Goal: Find specific page/section: Find specific page/section

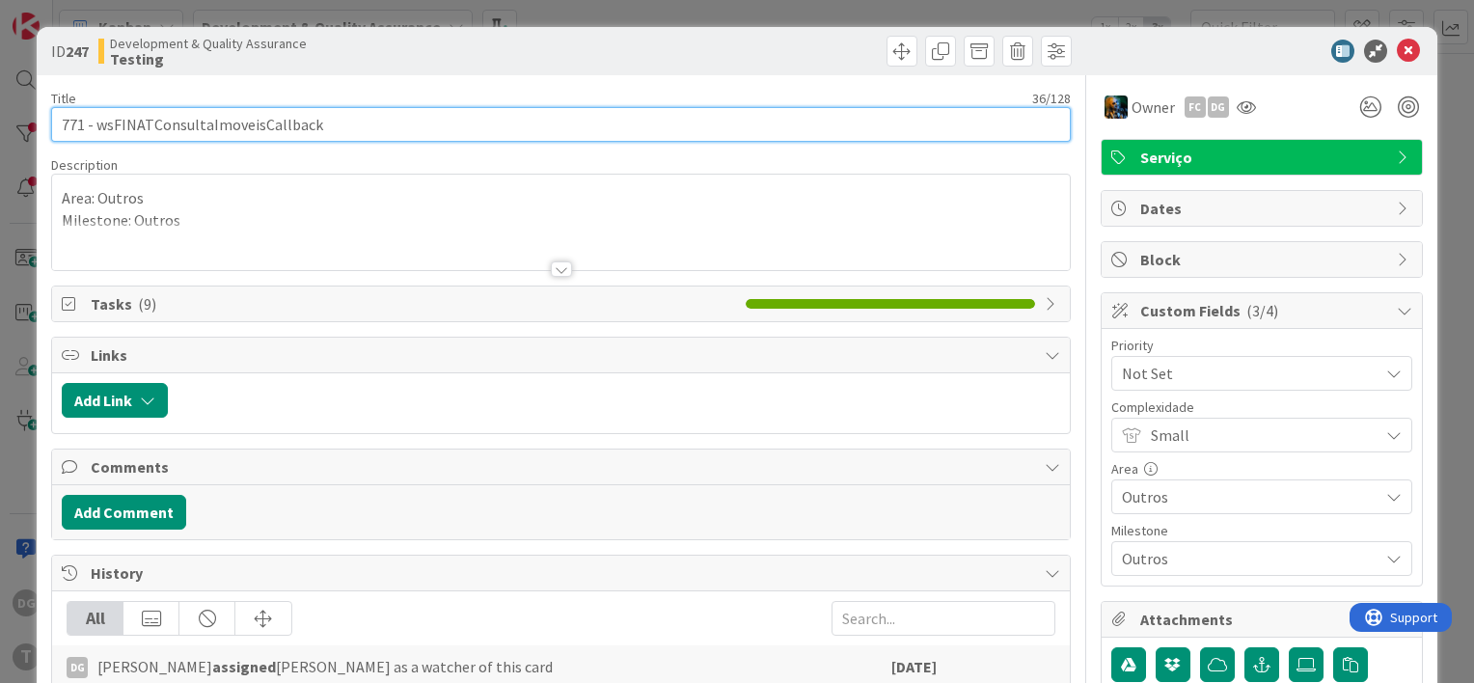
drag, startPoint x: 396, startPoint y: 111, endPoint x: 96, endPoint y: 119, distance: 300.0
click at [96, 119] on input "771 - wsFINATConsultaImoveisCallback" at bounding box center [560, 124] width 1019 height 35
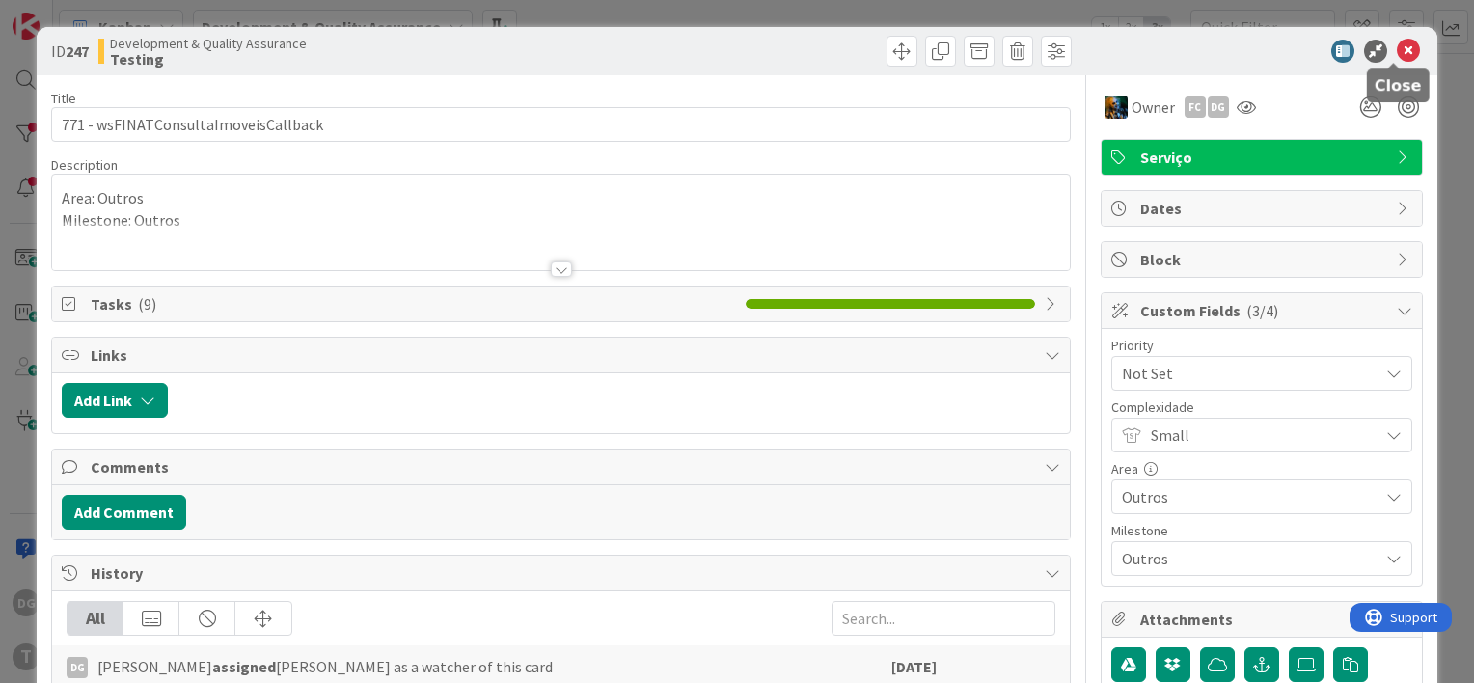
click at [1396, 55] on icon at bounding box center [1407, 51] width 23 height 23
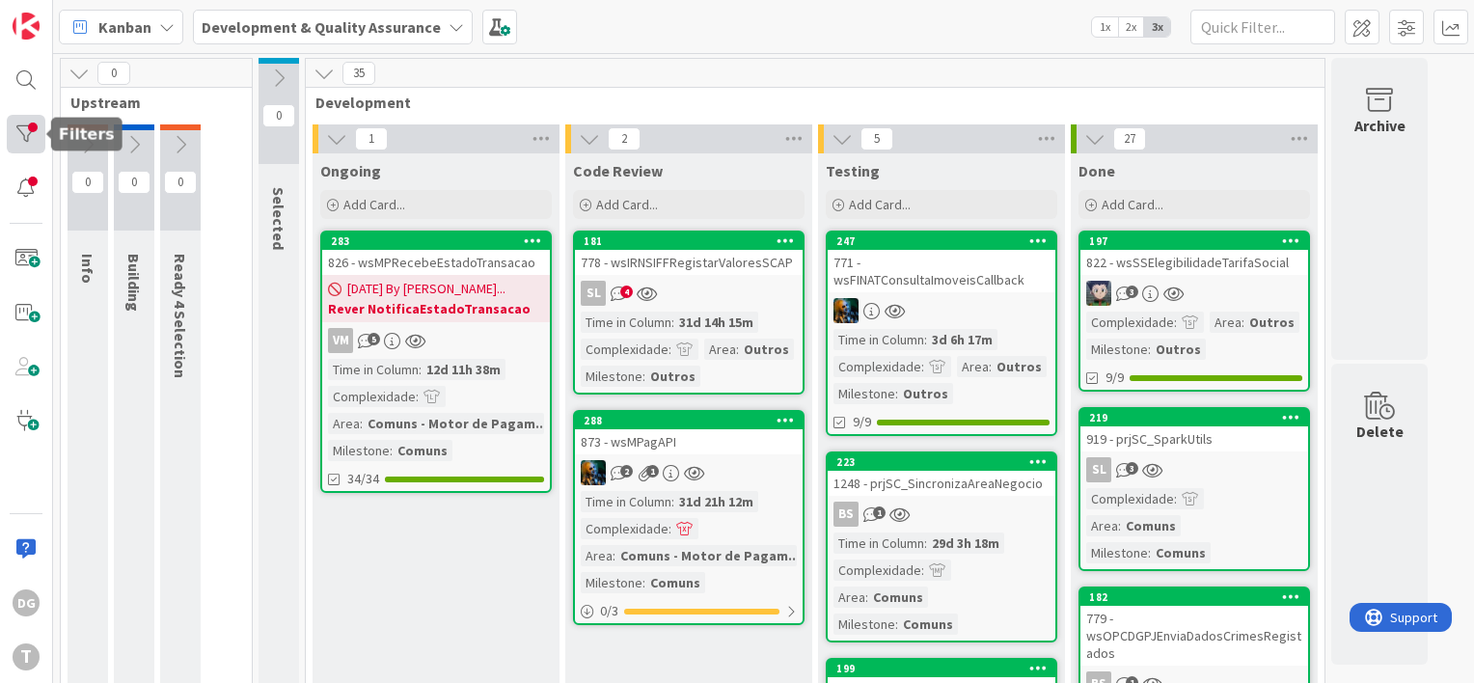
click at [41, 126] on div at bounding box center [26, 134] width 39 height 39
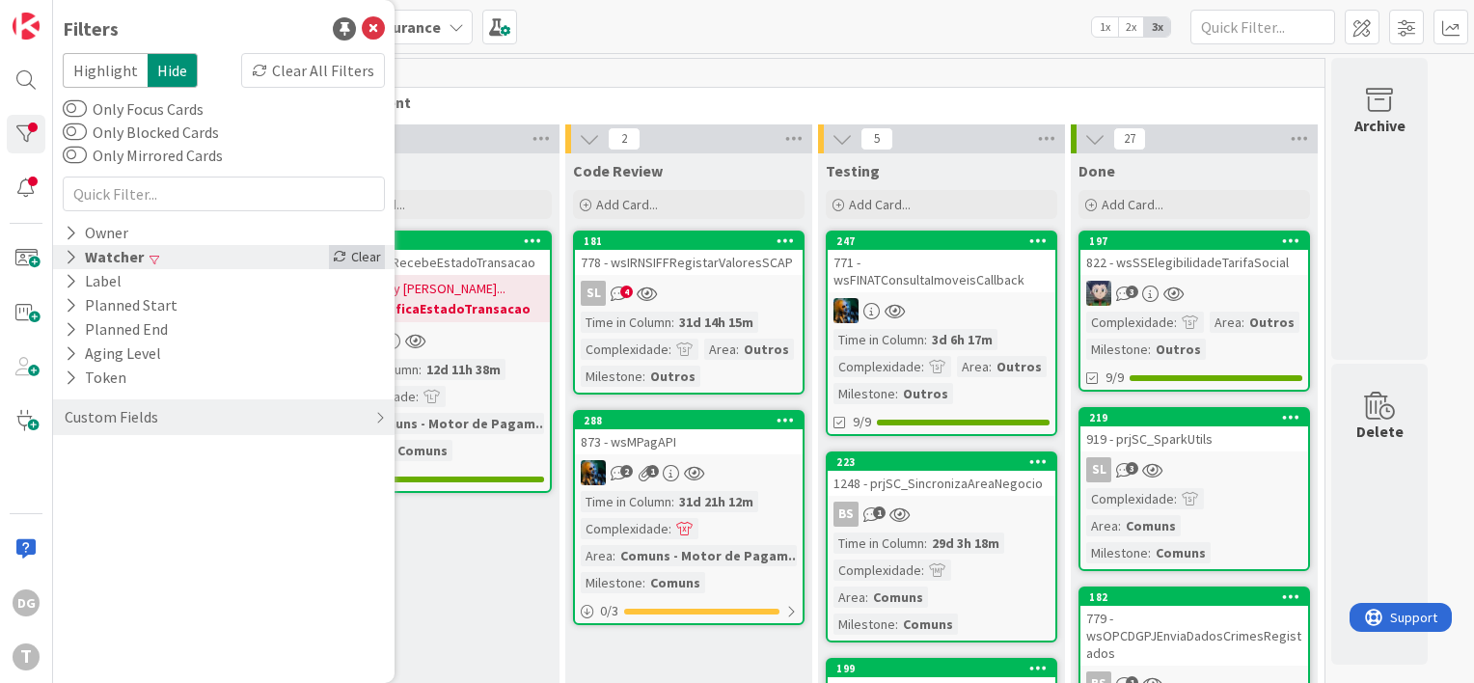
click at [372, 254] on div "Clear" at bounding box center [357, 257] width 56 height 24
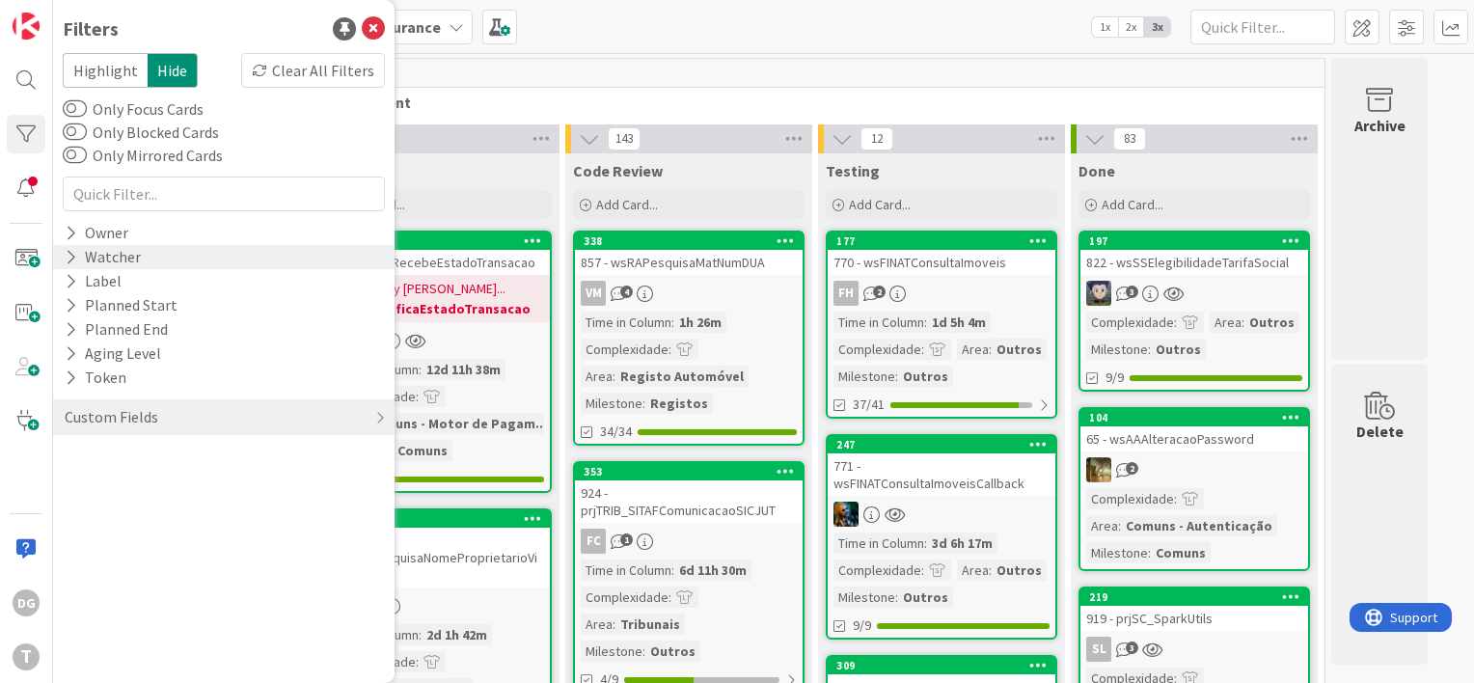
click at [985, 98] on span "Development" at bounding box center [807, 102] width 985 height 19
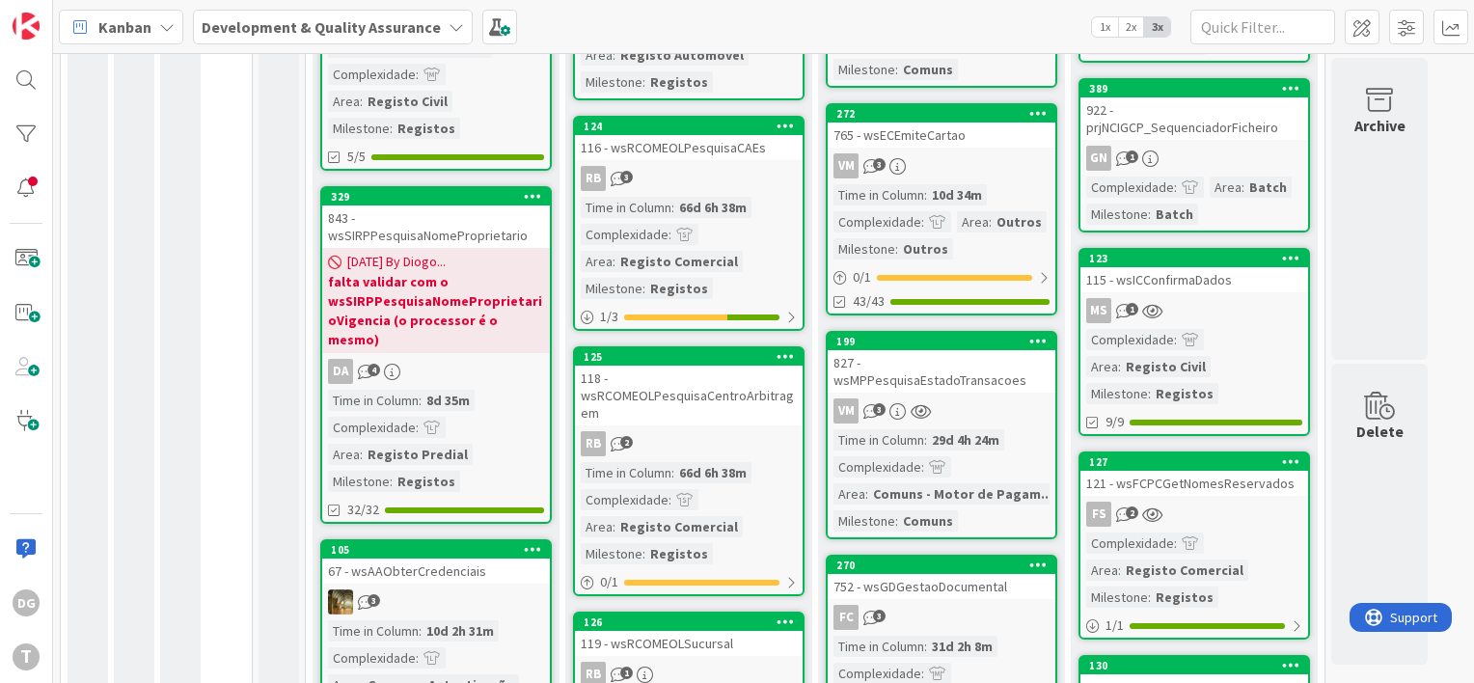
scroll to position [1157, 0]
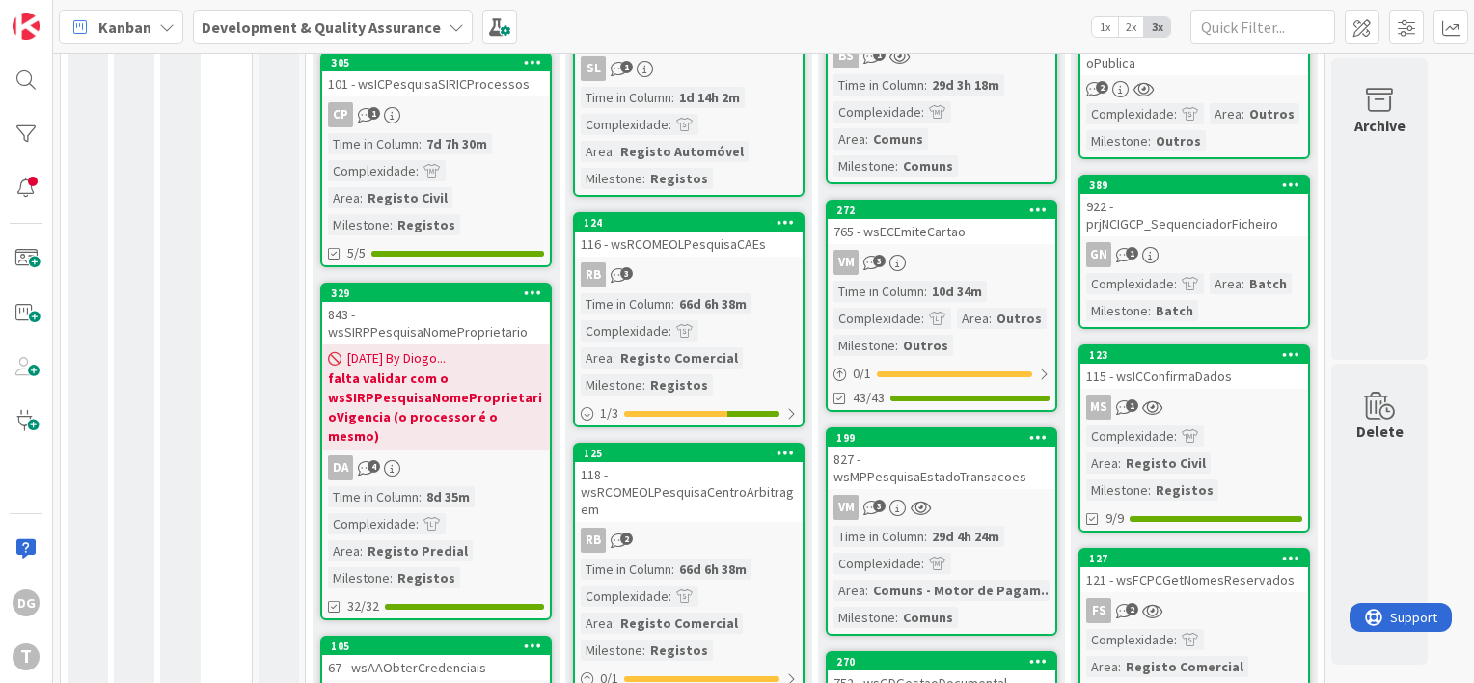
click at [946, 250] on div "VM 3" at bounding box center [941, 262] width 228 height 25
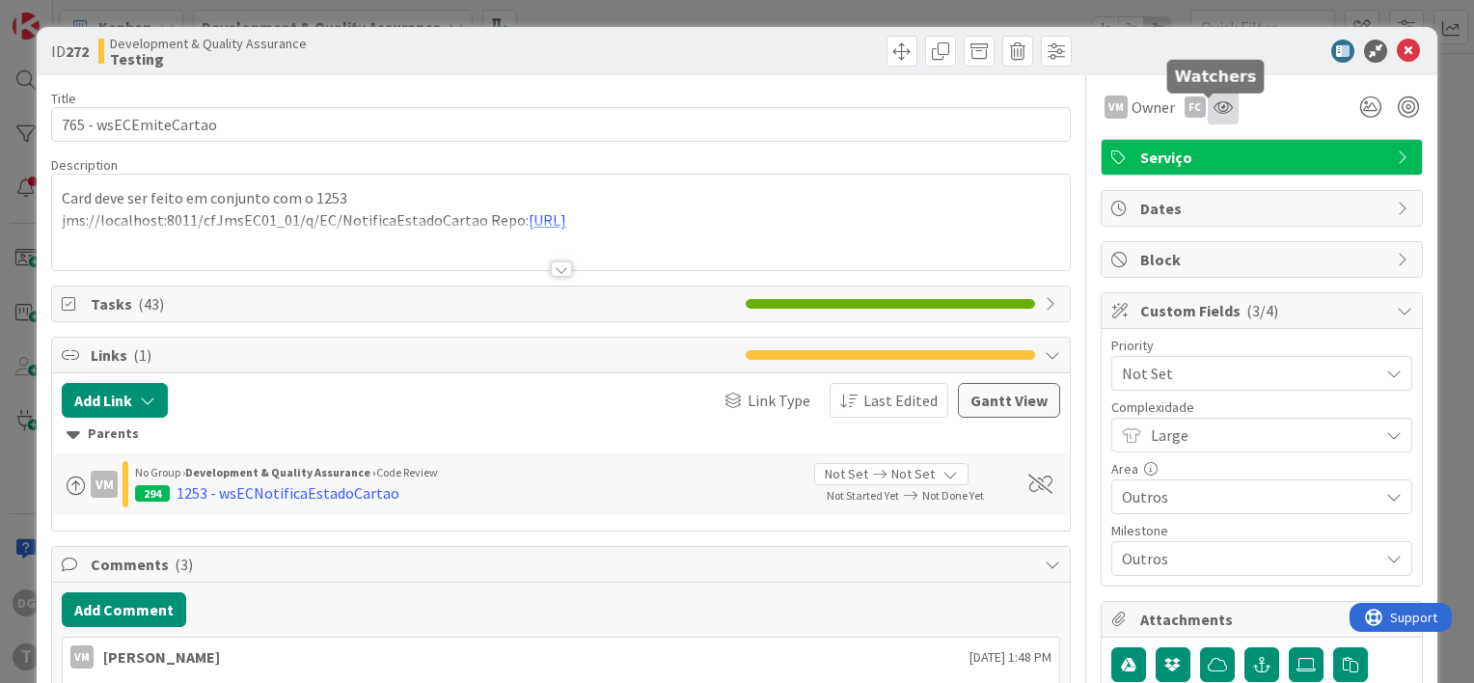
click at [1213, 108] on icon at bounding box center [1222, 106] width 19 height 15
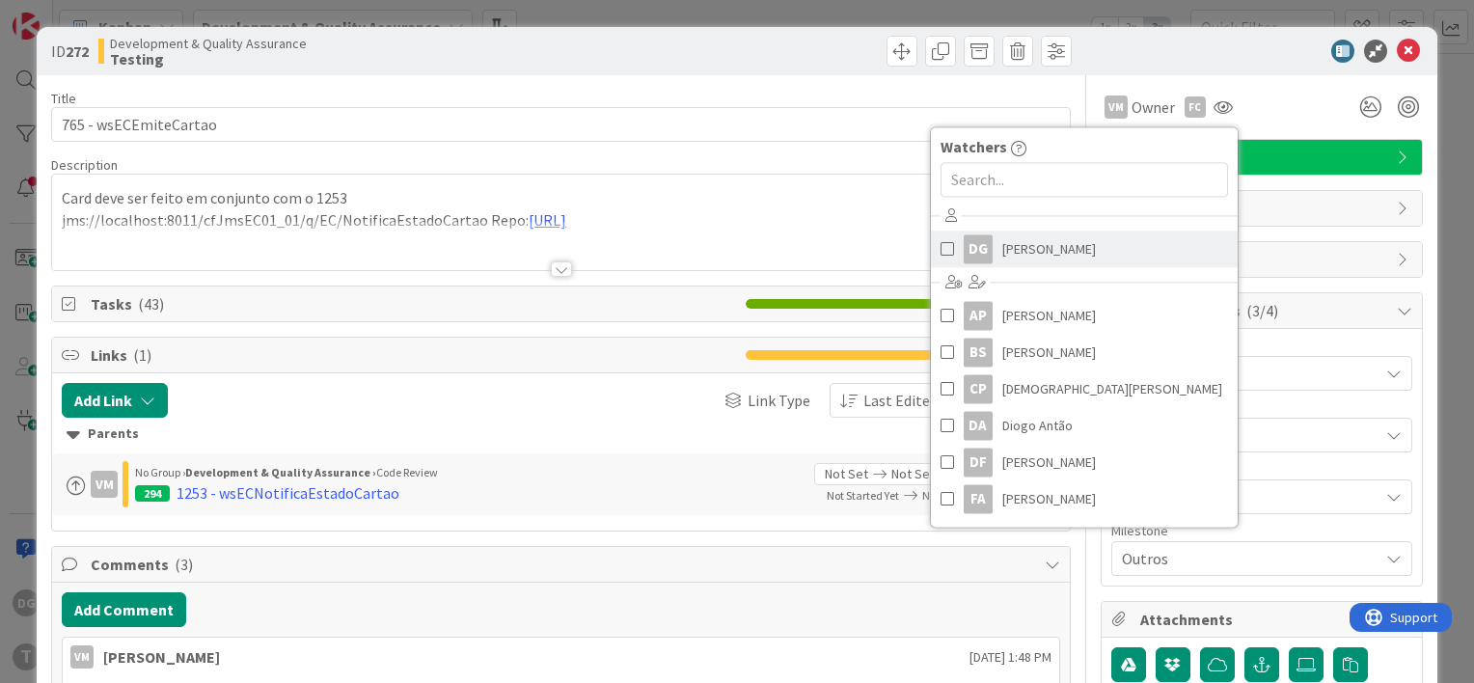
click at [1026, 261] on span "[PERSON_NAME]" at bounding box center [1049, 248] width 94 height 29
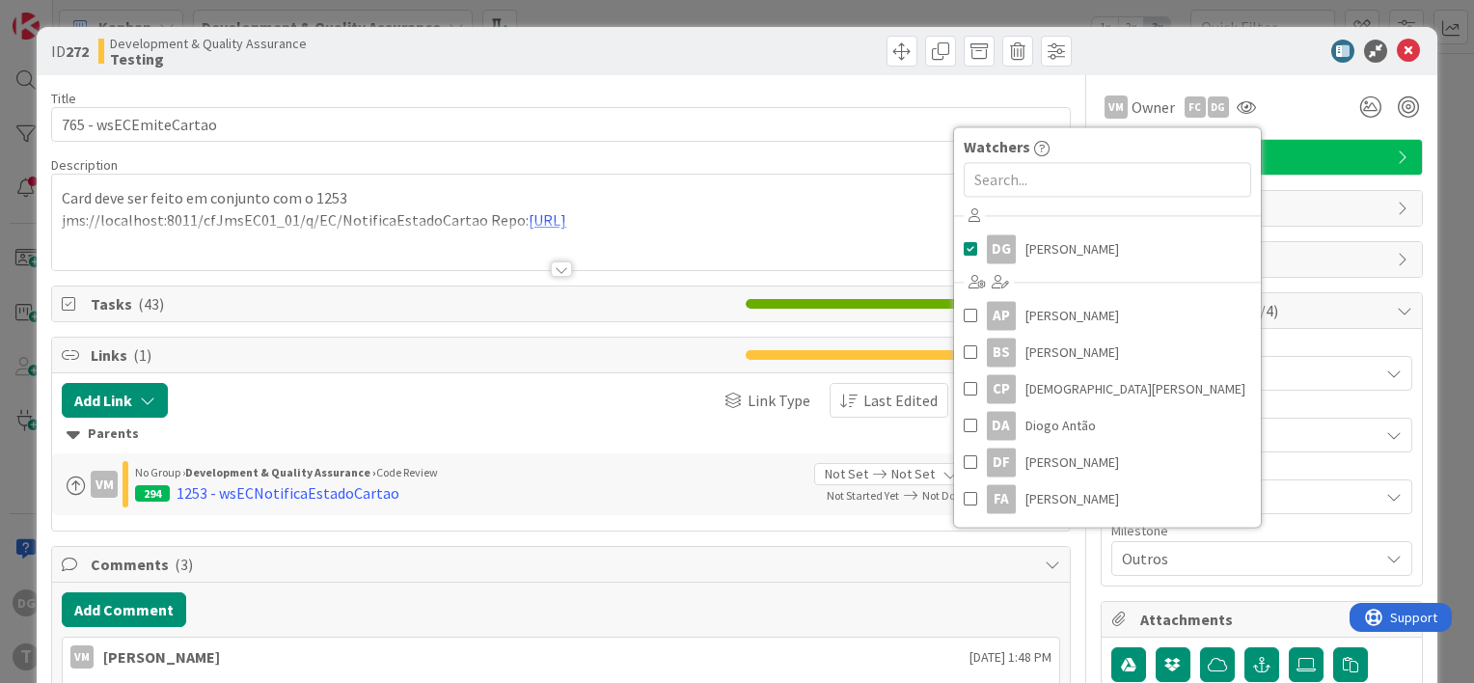
click at [583, 402] on div "Link Type Last Edited" at bounding box center [699, 400] width 497 height 35
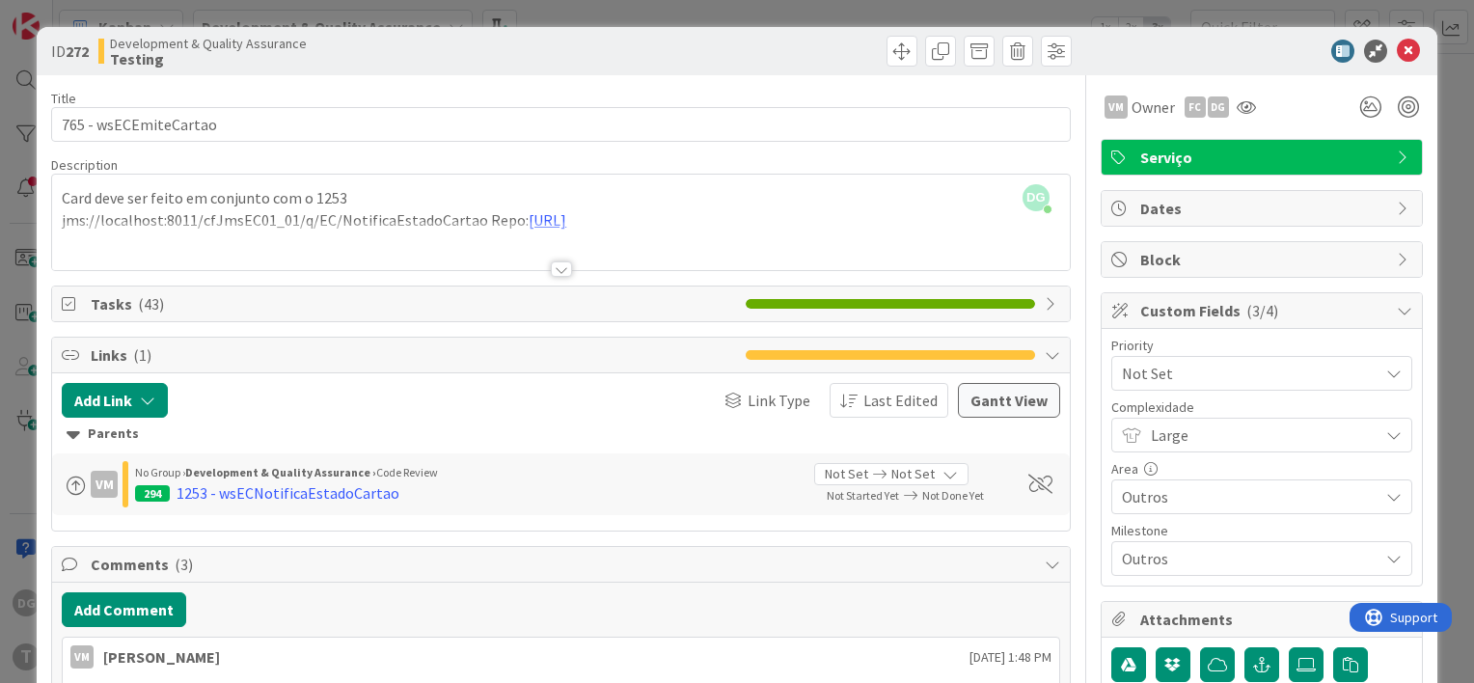
click at [561, 269] on div at bounding box center [561, 268] width 21 height 15
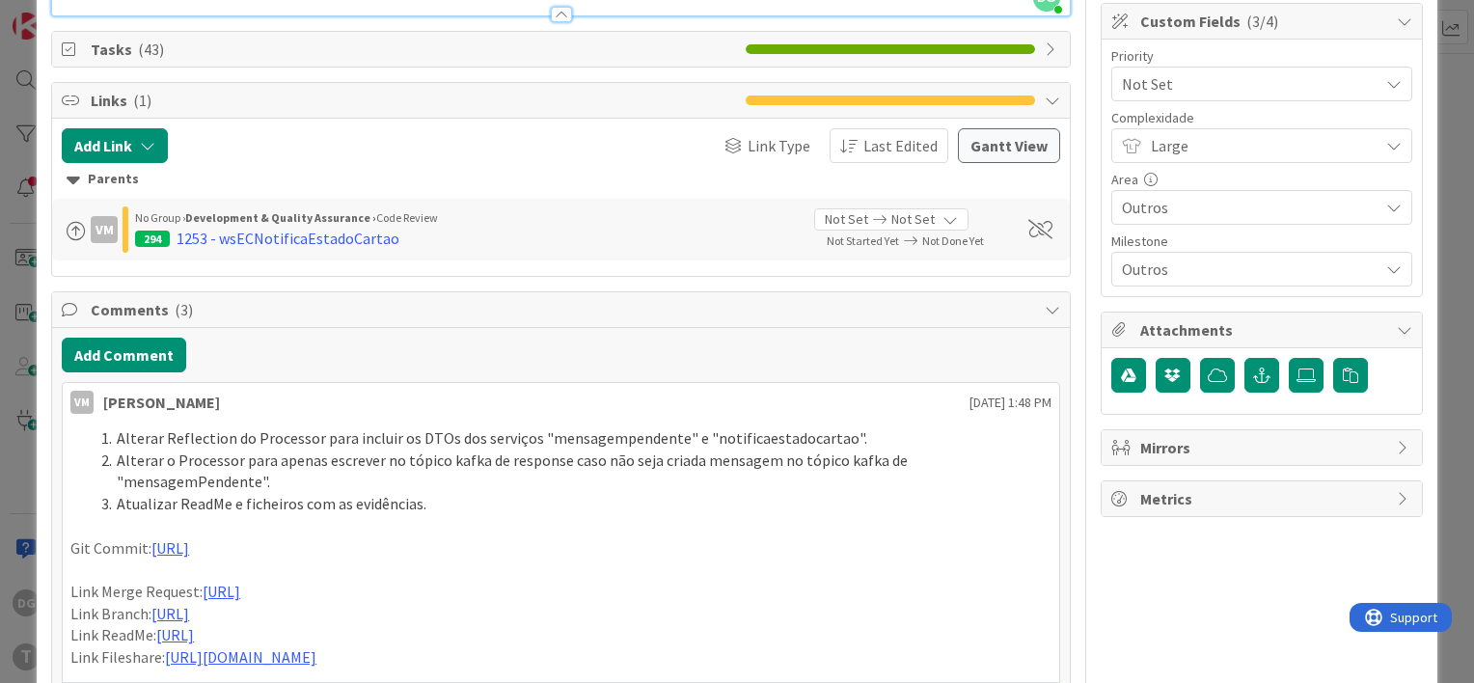
scroll to position [386, 0]
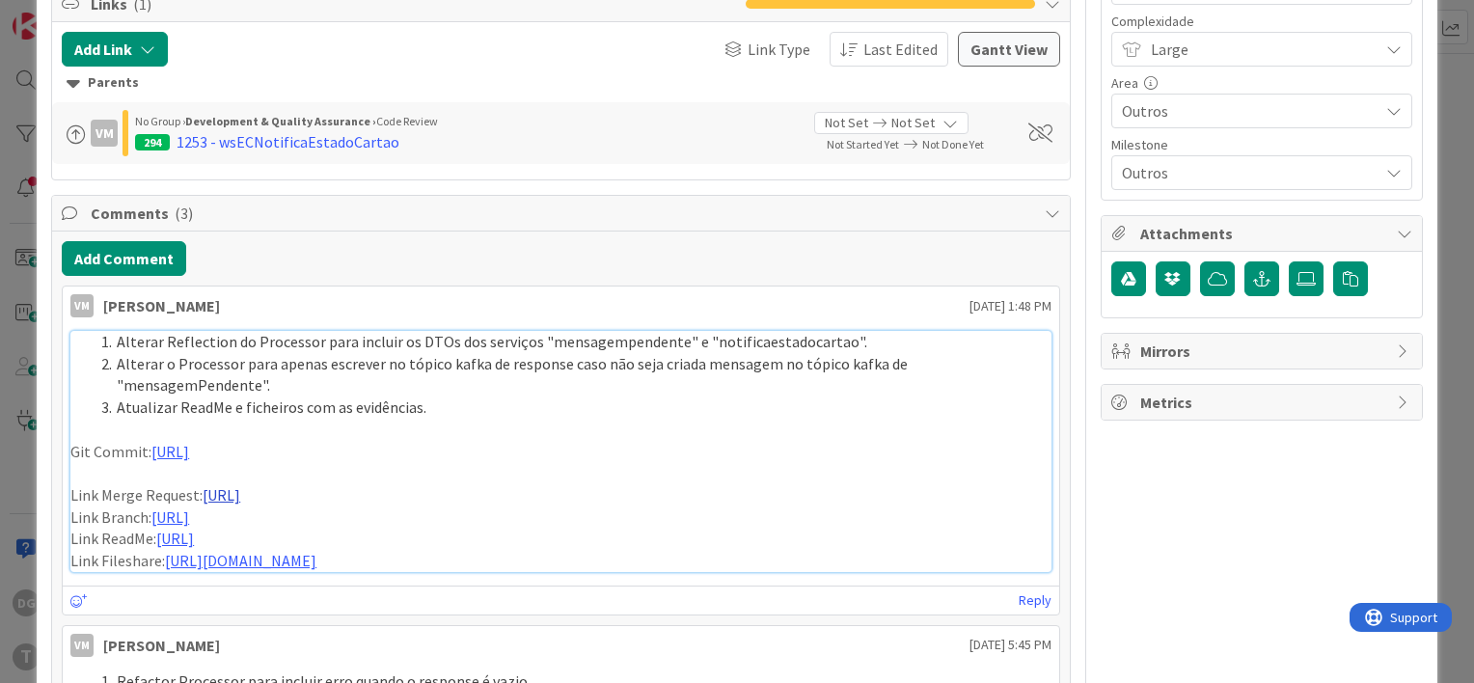
click at [240, 492] on link "[URL]" at bounding box center [222, 494] width 38 height 19
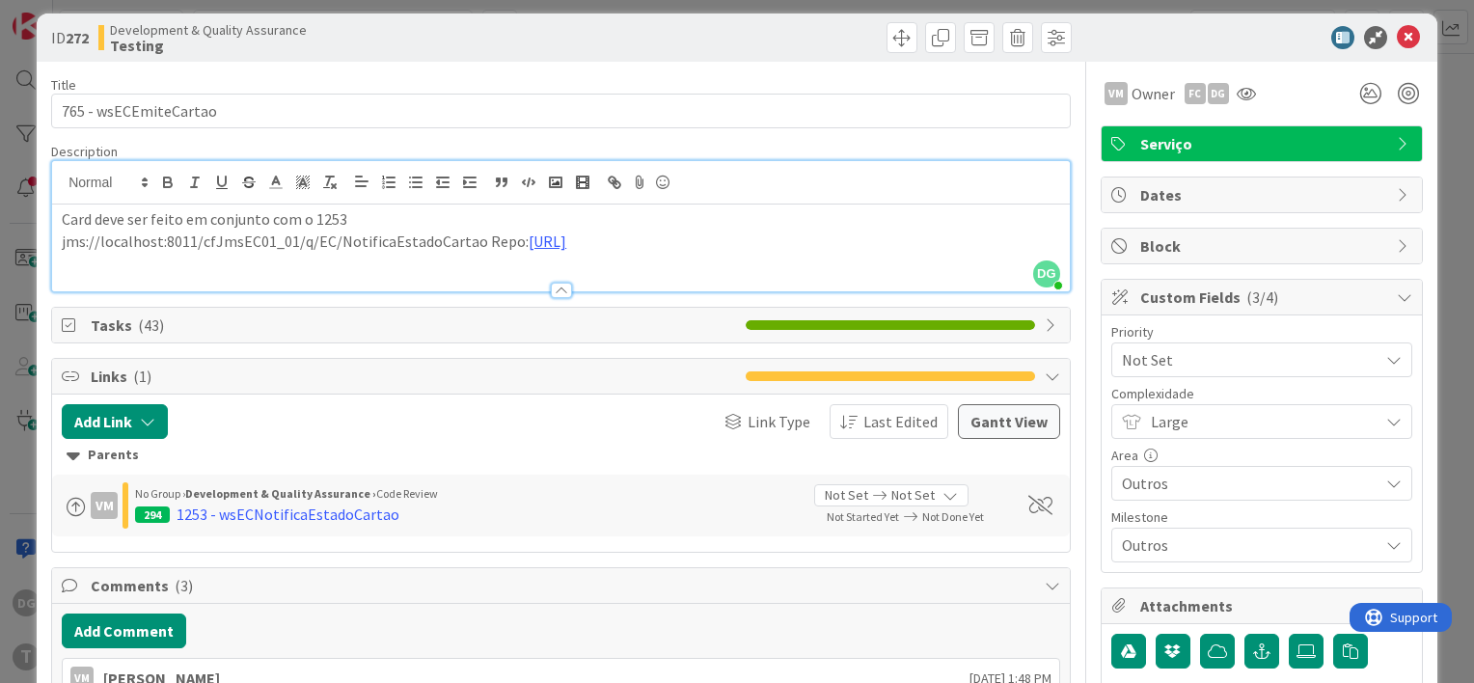
scroll to position [0, 0]
